Goal: Information Seeking & Learning: Learn about a topic

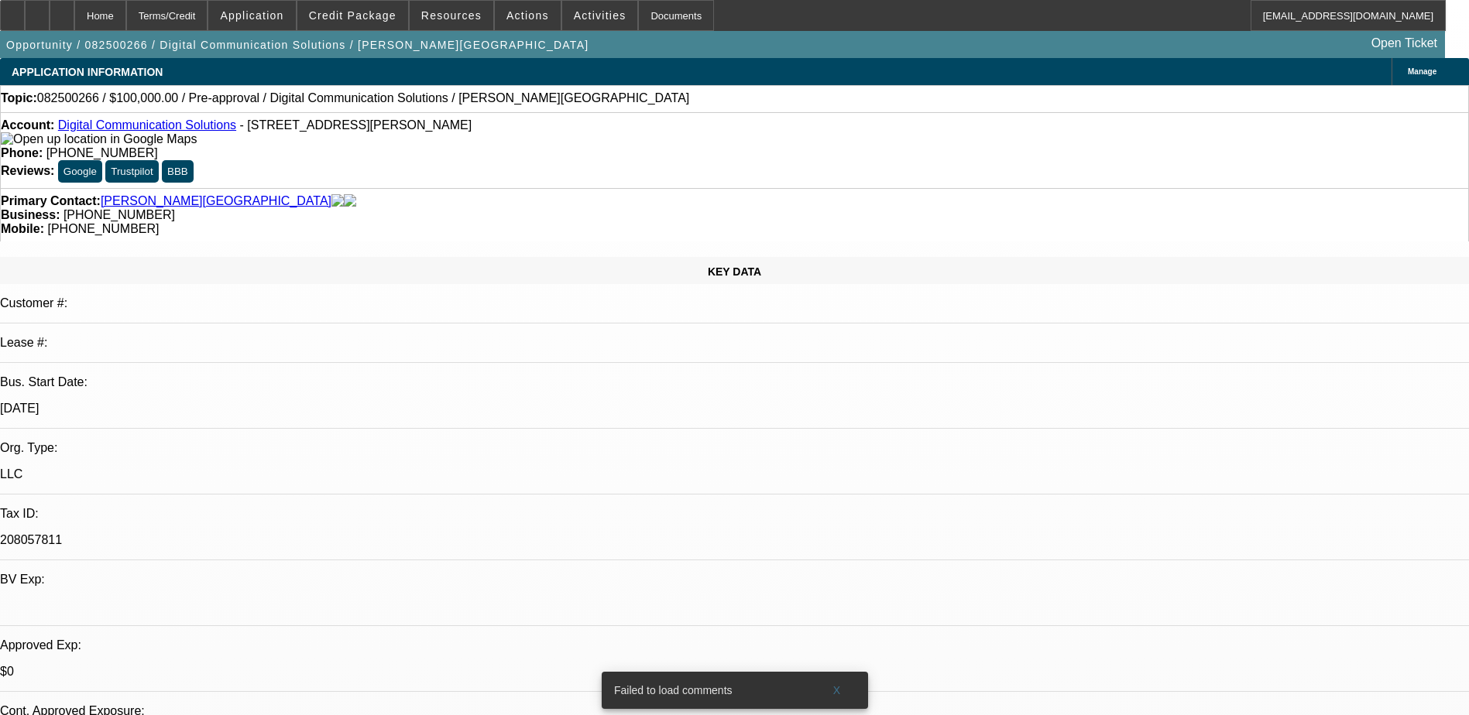
select select "0"
select select "2"
select select "0.1"
select select "4"
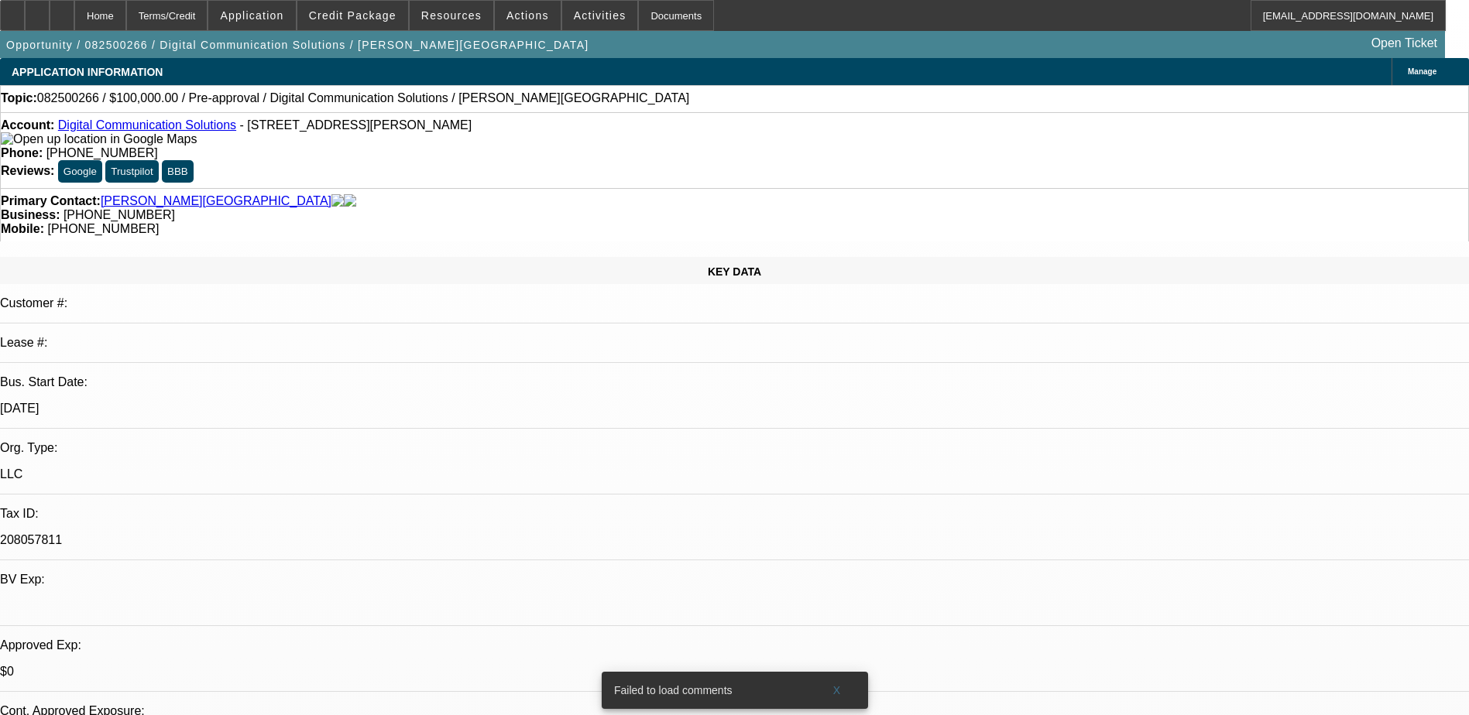
scroll to position [523, 0]
click at [835, 684] on span at bounding box center [837, 690] width 50 height 37
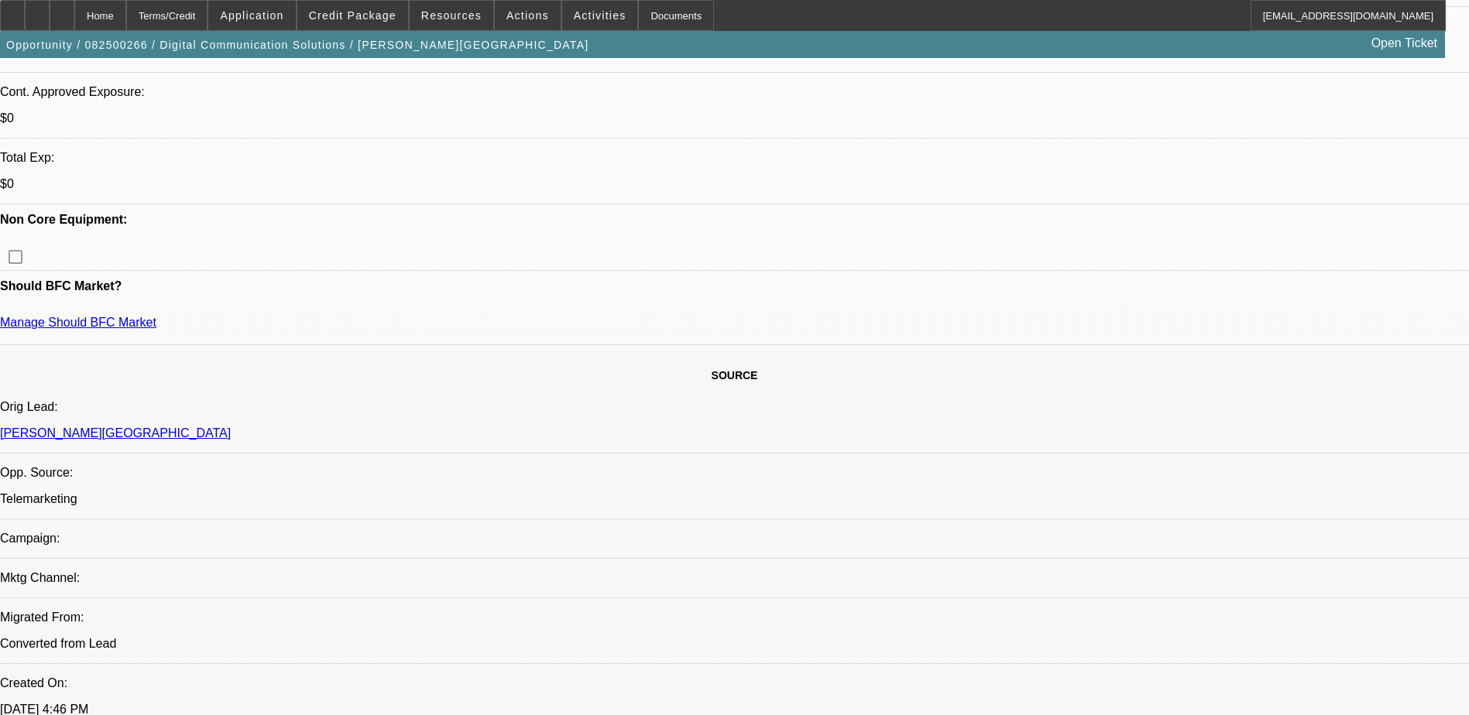
scroll to position [774, 0]
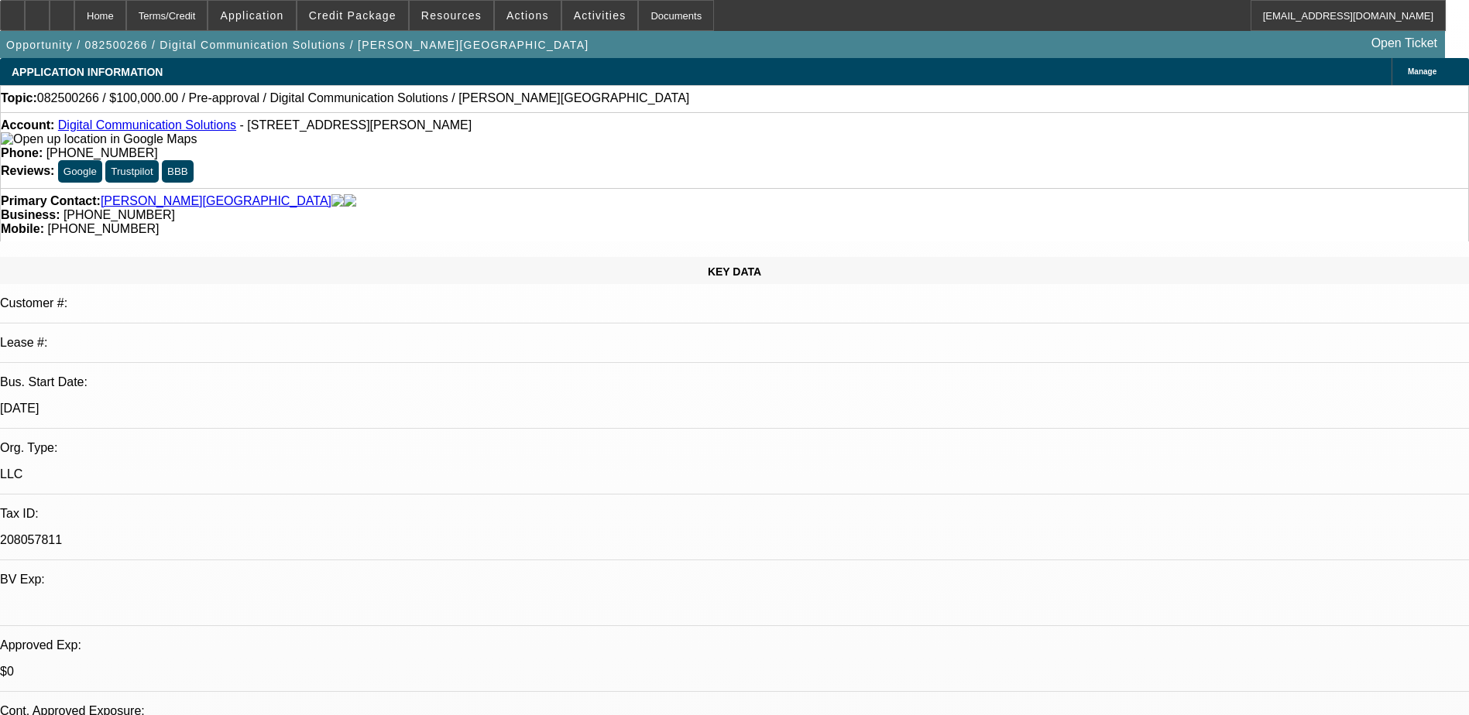
scroll to position [0, 0]
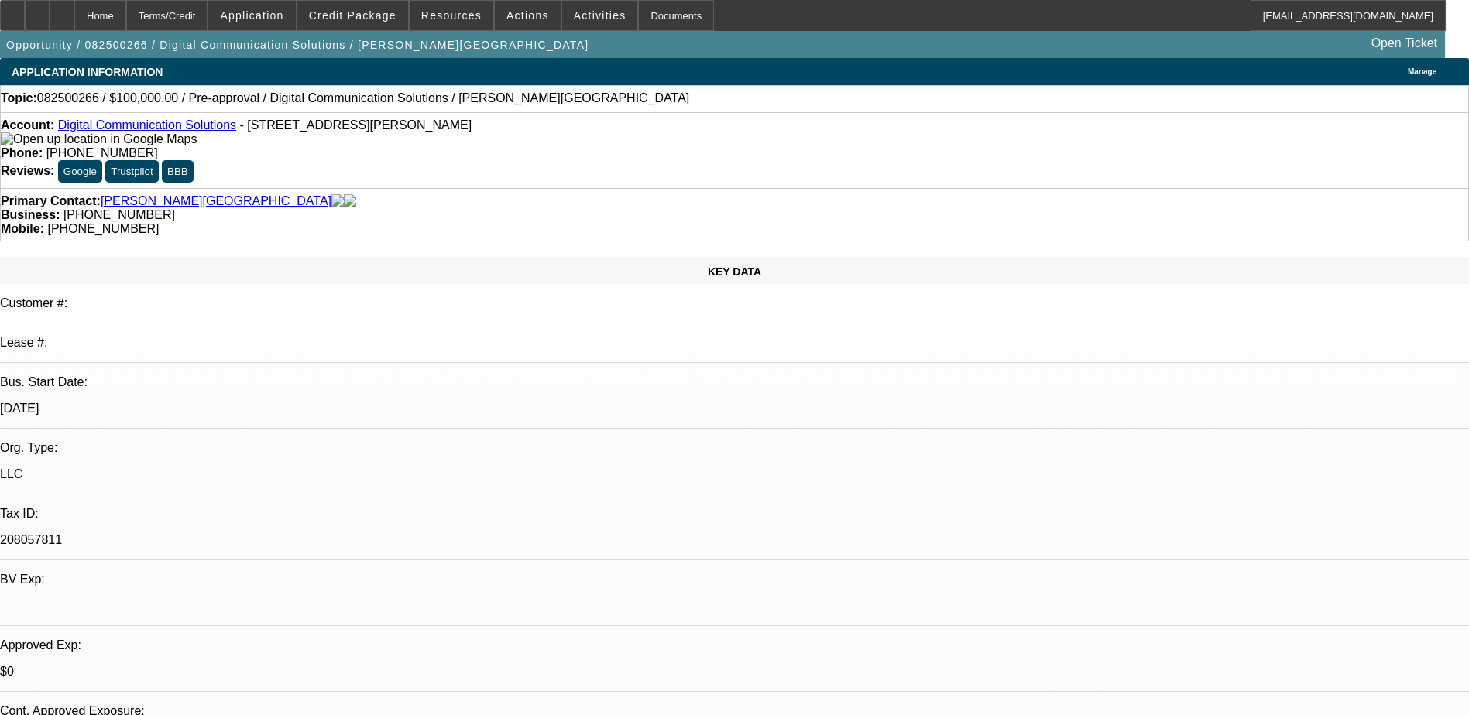
scroll to position [77, 0]
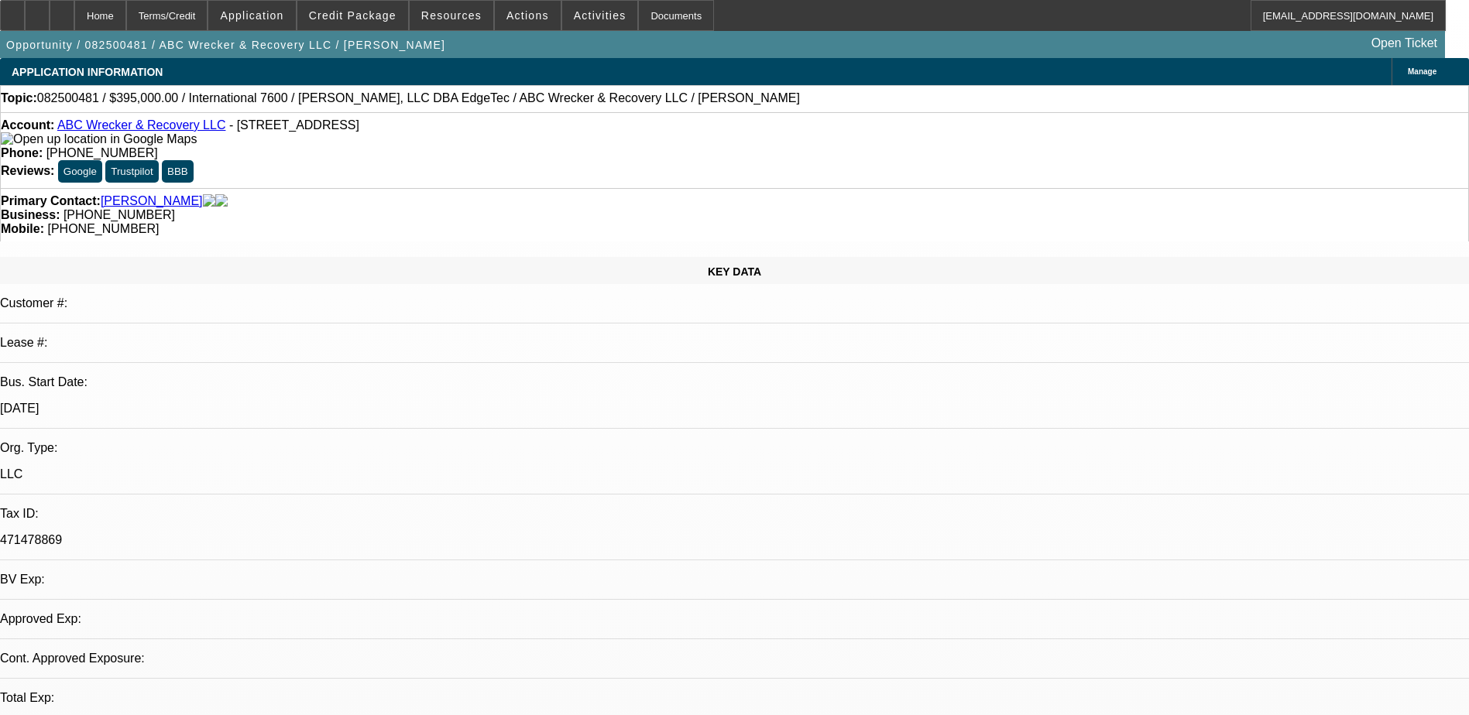
select select "0"
select select "2"
select select "0.1"
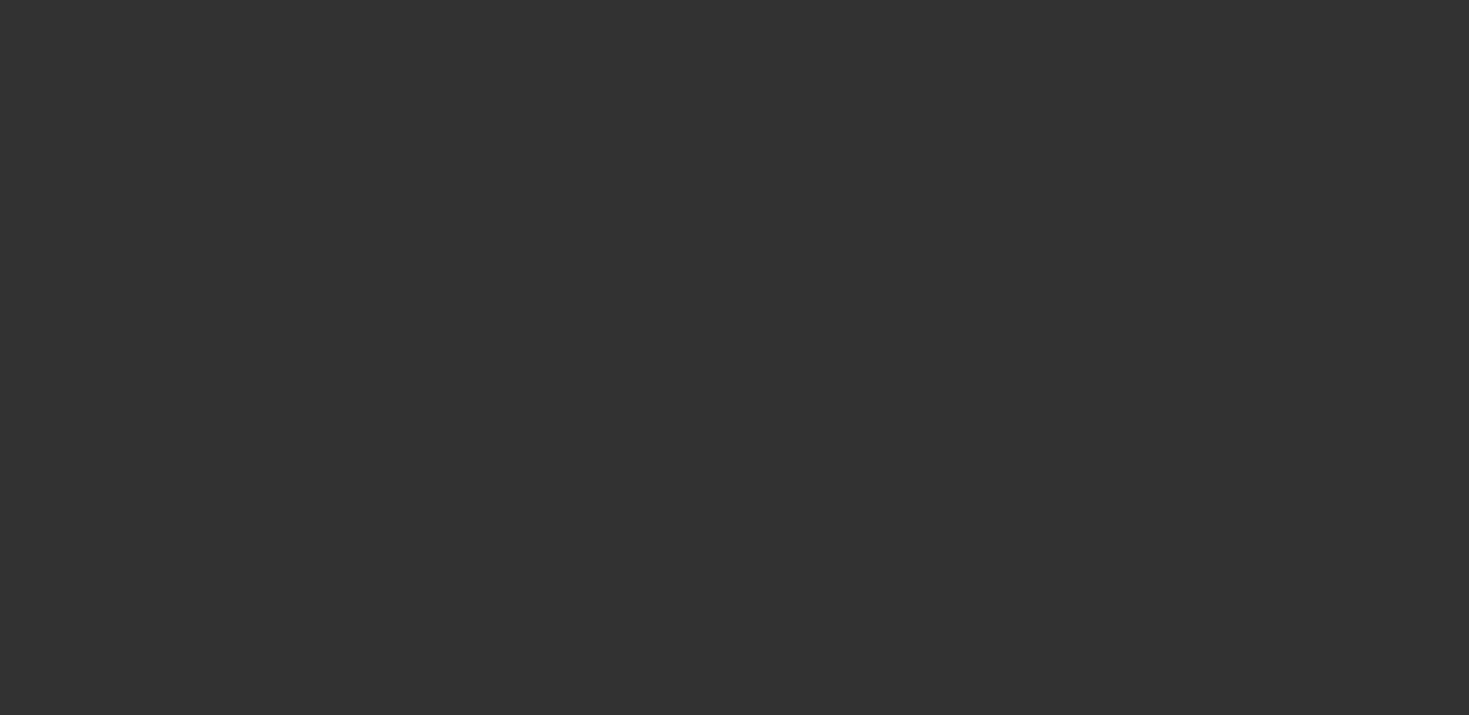
select select "1"
select select "2"
select select "4"
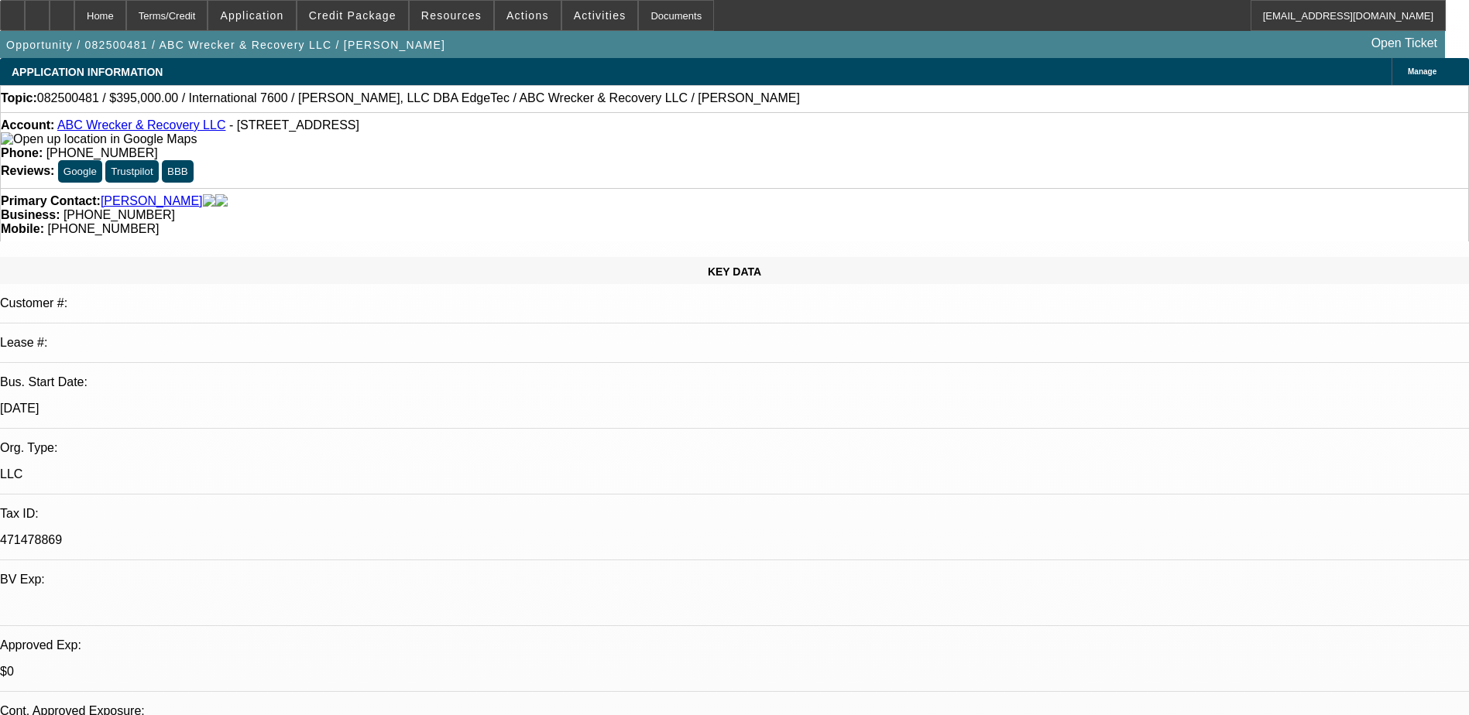
drag, startPoint x: 1152, startPoint y: 372, endPoint x: 1096, endPoint y: 315, distance: 79.9
